Goal: Navigation & Orientation: Find specific page/section

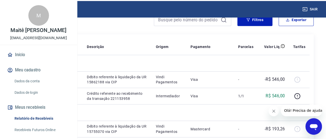
scroll to position [51, 0]
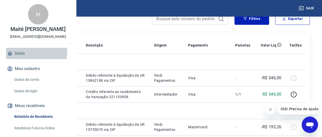
click at [20, 59] on link "Início" at bounding box center [38, 53] width 64 height 11
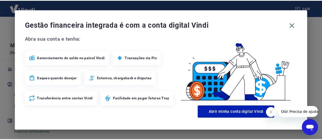
scroll to position [97, 0]
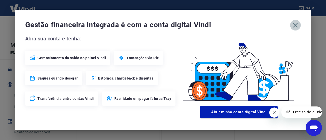
click at [295, 23] on icon "button" at bounding box center [296, 25] width 8 height 8
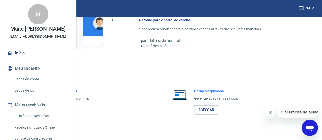
scroll to position [331, 0]
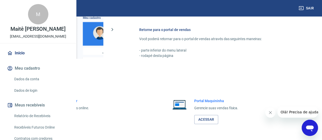
click at [27, 74] on button "Meu cadastro" at bounding box center [38, 68] width 64 height 11
click at [23, 8] on img at bounding box center [22, 8] width 33 height 16
